Goal: Task Accomplishment & Management: Manage account settings

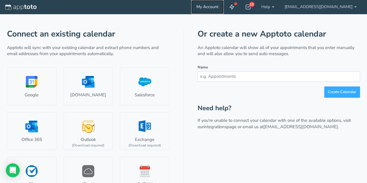
click at [224, 7] on link "My Account" at bounding box center [207, 7] width 33 height 14
click at [251, 6] on icon at bounding box center [248, 7] width 6 height 6
click at [331, 25] on div "Connect an existing calendar Apptoto will sync with your existing calendar and …" at bounding box center [184, 128] width 354 height 229
click at [335, 5] on link "[EMAIL_ADDRESS][DOMAIN_NAME]" at bounding box center [321, 7] width 83 height 14
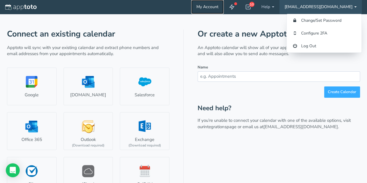
click at [214, 12] on link "My Account" at bounding box center [207, 7] width 33 height 14
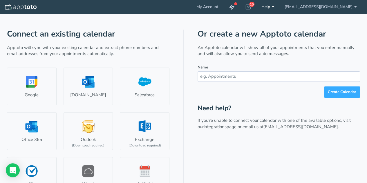
click at [280, 7] on link "Help" at bounding box center [268, 7] width 23 height 14
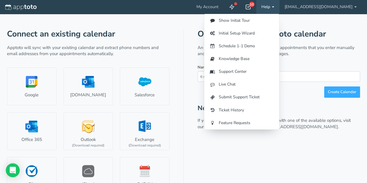
click at [251, 10] on icon at bounding box center [248, 7] width 6 height 6
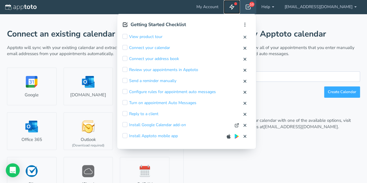
click at [240, 6] on link at bounding box center [232, 7] width 16 height 14
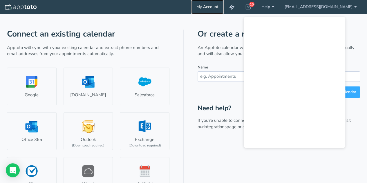
click at [222, 8] on link "My Account" at bounding box center [207, 7] width 33 height 14
